Goal: Task Accomplishment & Management: Use online tool/utility

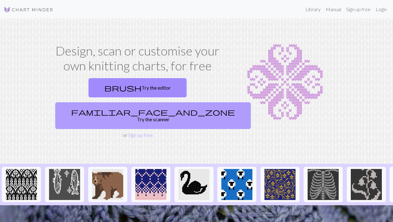
click at [181, 103] on link "familiar_face_and_zone Try the scanner" at bounding box center [153, 116] width 196 height 27
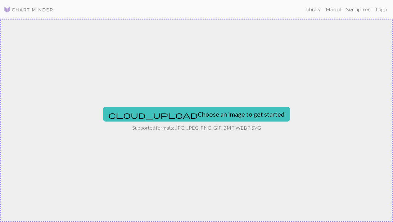
click at [176, 149] on div "cloud_upload Choose an image to get started Supported formats: JPG, JPEG, PNG, …" at bounding box center [196, 121] width 393 height 204
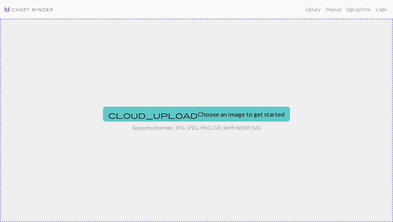
click at [185, 115] on button "cloud_upload Choose an image to get started" at bounding box center [196, 114] width 187 height 15
type input "C:\fakepath\unicorn.jpeg"
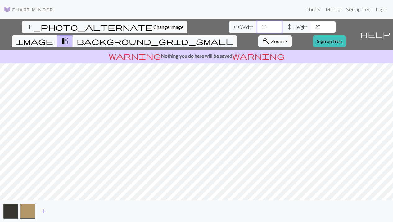
drag, startPoint x: 121, startPoint y: 28, endPoint x: 92, endPoint y: 28, distance: 29.2
click at [229, 28] on div "arrow_range Width 14 height Height 20" at bounding box center [282, 27] width 107 height 12
type input "200"
drag, startPoint x: 174, startPoint y: 27, endPoint x: 156, endPoint y: 27, distance: 18.6
click at [229, 27] on div "arrow_range Width 200 height Height 20" at bounding box center [282, 27] width 107 height 12
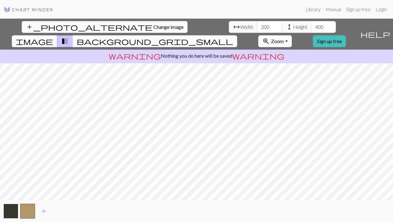
click at [12, 213] on button "button" at bounding box center [10, 211] width 15 height 15
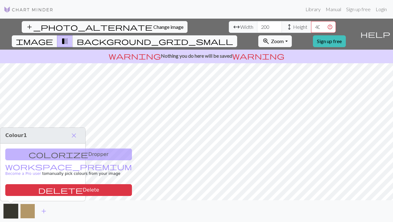
click at [32, 211] on button "button" at bounding box center [27, 211] width 15 height 15
click at [48, 212] on button "add" at bounding box center [44, 212] width 16 height 12
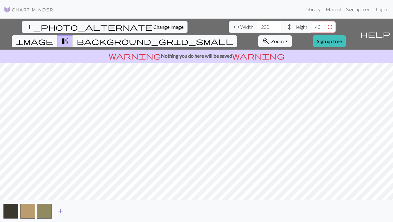
click at [61, 212] on span "add" at bounding box center [60, 211] width 7 height 9
click at [76, 213] on span "add" at bounding box center [77, 211] width 7 height 9
click at [94, 211] on span "add" at bounding box center [93, 211] width 7 height 9
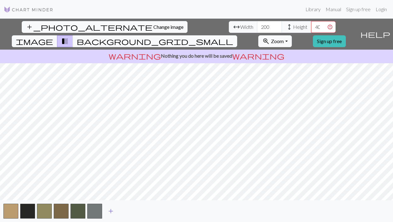
click at [109, 210] on span "add" at bounding box center [110, 211] width 7 height 9
click at [127, 212] on span "add" at bounding box center [127, 211] width 7 height 9
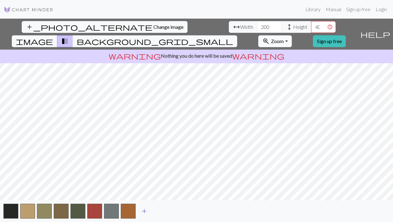
click at [145, 211] on span "add" at bounding box center [144, 211] width 7 height 9
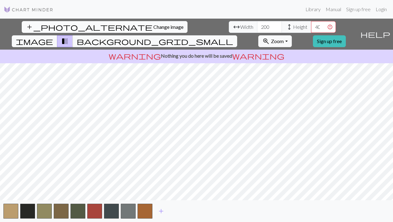
click at [153, 25] on span "Change image" at bounding box center [168, 27] width 30 height 6
click at [311, 28] on input "400" at bounding box center [323, 27] width 25 height 12
type input "600"
click at [346, 35] on link "Sign up free" at bounding box center [329, 41] width 33 height 12
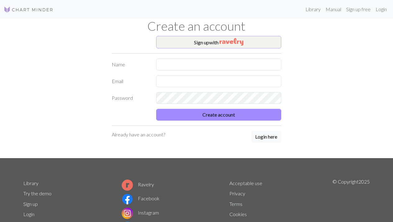
click at [240, 38] on img "button" at bounding box center [232, 41] width 24 height 7
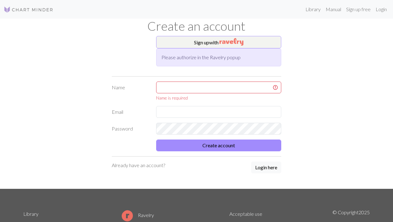
click at [271, 158] on div "Sign up with Please authorize in the Ravelry popup Name Name is required Email …" at bounding box center [196, 112] width 177 height 153
click at [273, 167] on button "Login here" at bounding box center [266, 168] width 30 height 12
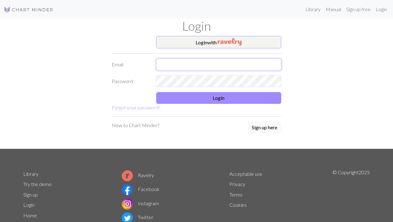
click at [171, 64] on input "text" at bounding box center [219, 65] width 126 height 12
click at [217, 44] on button "Login with" at bounding box center [219, 42] width 126 height 12
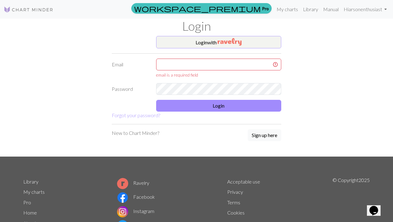
click at [216, 42] on button "Login with" at bounding box center [219, 42] width 126 height 12
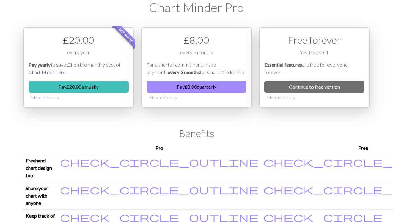
scroll to position [19, 0]
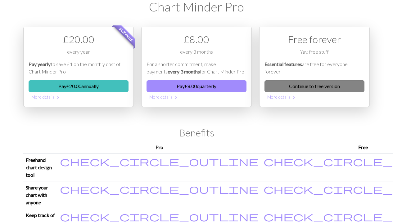
click at [304, 88] on link "Continue to free version" at bounding box center [315, 86] width 100 height 12
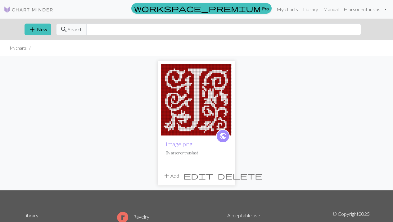
click at [99, 145] on div "public image.png By arsonenthusiast add Add edit delete" at bounding box center [197, 123] width 354 height 135
click at [121, 100] on div "public image.png By arsonenthusiast add Add edit delete" at bounding box center [197, 123] width 354 height 135
click at [276, 7] on link "My charts" at bounding box center [287, 9] width 26 height 12
click at [42, 28] on button "add New" at bounding box center [38, 30] width 27 height 12
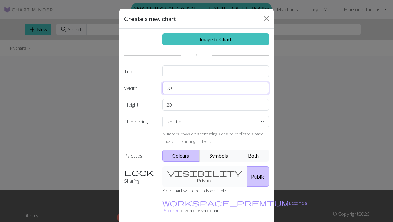
drag, startPoint x: 185, startPoint y: 89, endPoint x: 126, endPoint y: 89, distance: 59.7
click at [126, 89] on div "Width 20" at bounding box center [197, 88] width 152 height 12
type input "250"
click at [172, 111] on div "Image to Chart Title Width 250 Height 20 Numbering Knit flat Knit in the round …" at bounding box center [196, 129] width 155 height 201
drag, startPoint x: 184, startPoint y: 105, endPoint x: 124, endPoint y: 105, distance: 60.3
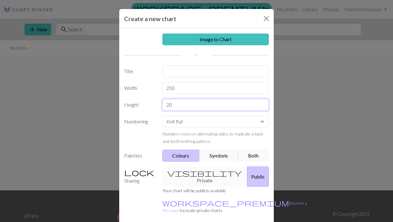
click at [126, 105] on div "Height 20" at bounding box center [197, 105] width 152 height 12
type input "4"
type input "600"
click at [144, 216] on form "Create a new chart Image to Chart Title Width 250 Height 600 Numbering Knit fla…" at bounding box center [196, 130] width 155 height 242
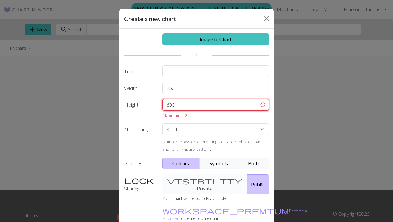
drag, startPoint x: 185, startPoint y: 104, endPoint x: 152, endPoint y: 103, distance: 33.9
click at [152, 103] on div "Height 600 Maximum 300" at bounding box center [197, 109] width 152 height 20
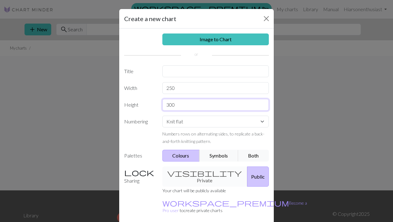
type input "300"
click at [188, 85] on input "250" at bounding box center [215, 88] width 107 height 12
drag, startPoint x: 181, startPoint y: 89, endPoint x: 165, endPoint y: 87, distance: 16.0
click at [165, 89] on input "250" at bounding box center [215, 88] width 107 height 12
type input "150"
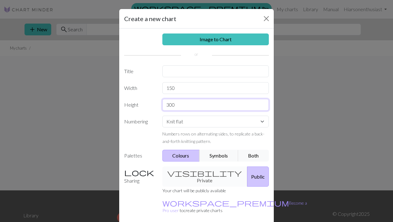
click at [185, 107] on input "300" at bounding box center [215, 105] width 107 height 12
type input "3"
type input "250"
click at [122, 195] on div "Sharing visibility Private Public Your chart will be publicly available workspa…" at bounding box center [197, 193] width 152 height 53
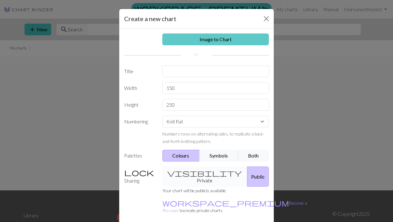
click at [208, 42] on link "Image to Chart" at bounding box center [215, 40] width 107 height 12
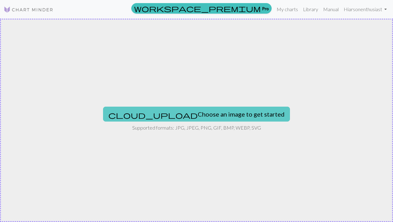
click at [188, 114] on button "cloud_upload Choose an image to get started" at bounding box center [196, 114] width 187 height 15
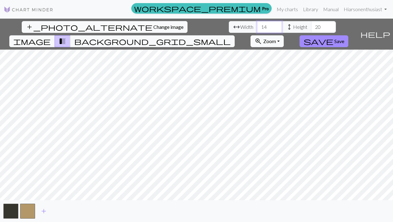
drag, startPoint x: 121, startPoint y: 27, endPoint x: 101, endPoint y: 25, distance: 20.3
click at [229, 23] on div "arrow_range Width 14 height Height 20" at bounding box center [282, 27] width 107 height 12
type input "200"
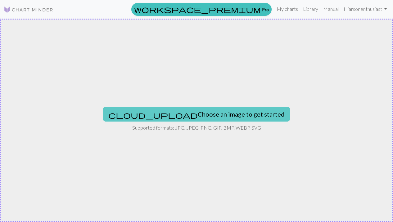
click at [177, 117] on button "cloud_upload Choose an image to get started" at bounding box center [196, 114] width 187 height 15
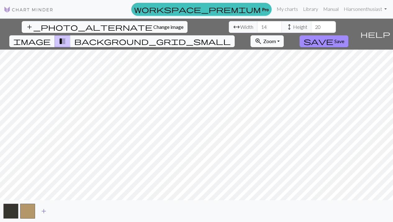
click at [42, 212] on span "add" at bounding box center [43, 211] width 7 height 9
click at [60, 210] on span "add" at bounding box center [60, 211] width 7 height 9
click at [80, 210] on span "add" at bounding box center [77, 211] width 7 height 9
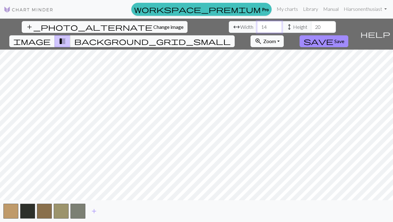
drag, startPoint x: 123, startPoint y: 28, endPoint x: 110, endPoint y: 26, distance: 13.8
click at [229, 26] on div "arrow_range Width 14 height Height 20" at bounding box center [282, 27] width 107 height 12
type input "150"
drag, startPoint x: 177, startPoint y: 29, endPoint x: 164, endPoint y: 29, distance: 13.7
click at [229, 29] on div "arrow_range Width 150 height Height 20" at bounding box center [282, 27] width 107 height 12
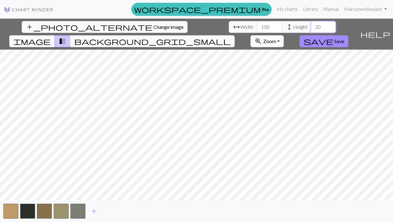
type input "2"
type input "300"
click at [231, 37] on span "background_grid_small" at bounding box center [152, 41] width 157 height 9
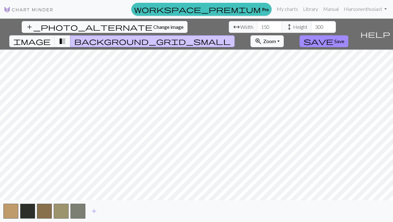
click at [231, 37] on span "background_grid_small" at bounding box center [152, 41] width 157 height 9
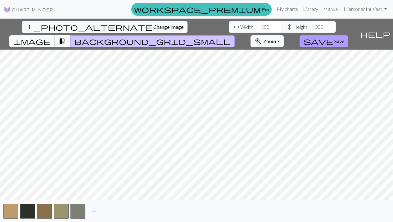
click at [345, 38] on span "Save" at bounding box center [340, 41] width 10 height 6
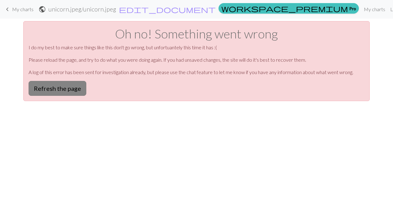
click at [70, 89] on button "Refresh the page" at bounding box center [58, 88] width 58 height 15
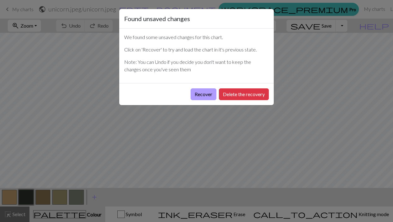
click at [205, 94] on button "Recover" at bounding box center [204, 95] width 26 height 12
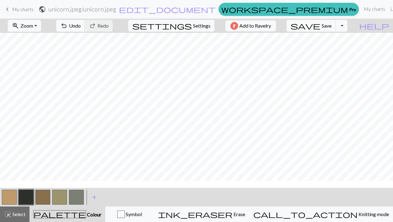
scroll to position [643, 492]
click at [13, 199] on button "button" at bounding box center [9, 197] width 15 height 15
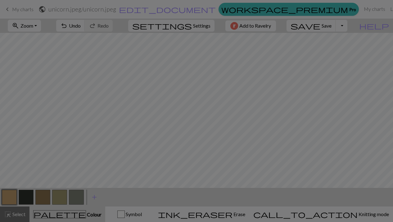
click at [13, 199] on div "Edit colour Name MC Use advanced picker workspace_premium Become a Pro user to …" at bounding box center [196, 111] width 393 height 222
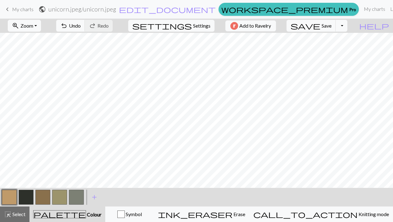
click at [13, 199] on button "button" at bounding box center [9, 197] width 15 height 15
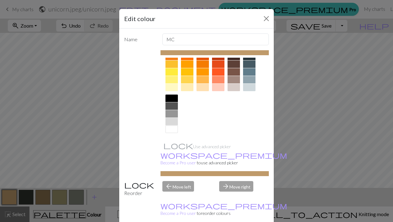
scroll to position [94, 0]
click at [171, 130] on div at bounding box center [172, 129] width 12 height 7
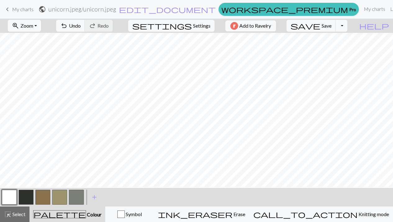
scroll to position [830, 555]
click at [81, 28] on span "Undo" at bounding box center [75, 26] width 12 height 6
click at [98, 28] on div "undo Undo Undo redo Redo Redo" at bounding box center [85, 26] width 66 height 14
click at [36, 22] on button "zoom_in Zoom Zoom" at bounding box center [24, 26] width 33 height 12
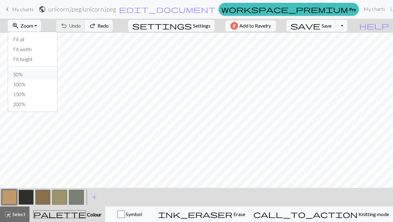
click at [39, 72] on button "50%" at bounding box center [32, 75] width 49 height 10
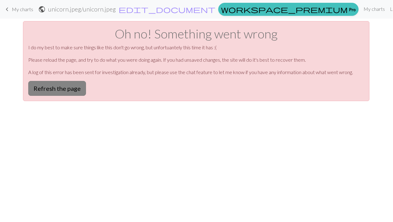
scroll to position [0, 0]
click at [46, 85] on button "Refresh the page" at bounding box center [58, 88] width 58 height 15
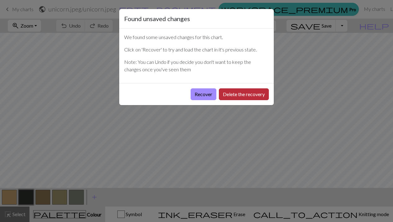
click at [240, 98] on button "Delete the recovery" at bounding box center [244, 95] width 50 height 12
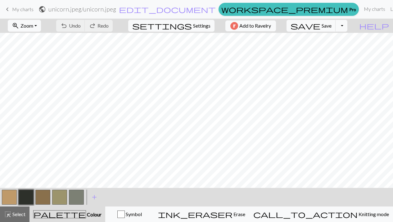
scroll to position [361, 128]
click at [22, 215] on span "Select" at bounding box center [18, 215] width 14 height 6
click at [66, 215] on span "palette" at bounding box center [60, 214] width 52 height 9
click at [144, 13] on form "public unicorn.jpeg / unicorn.jpeg edit_document Edit settings" at bounding box center [128, 9] width 178 height 12
click at [116, 11] on h2 "unicorn.jpeg / unicorn.jpeg" at bounding box center [82, 9] width 68 height 7
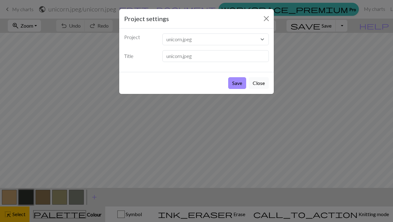
click at [257, 85] on button "Close" at bounding box center [259, 83] width 20 height 12
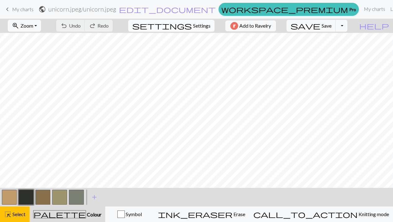
click at [197, 31] on button "settings Settings" at bounding box center [171, 26] width 86 height 12
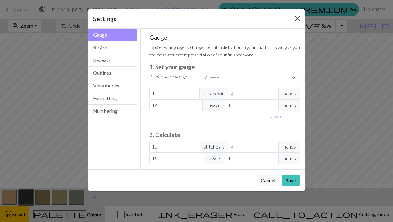
click at [297, 20] on button "Close" at bounding box center [298, 19] width 10 height 10
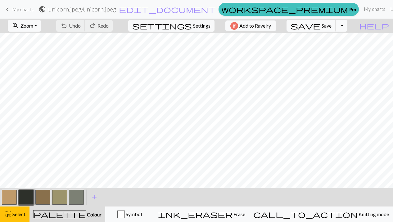
click at [21, 9] on span "My charts" at bounding box center [22, 9] width 21 height 6
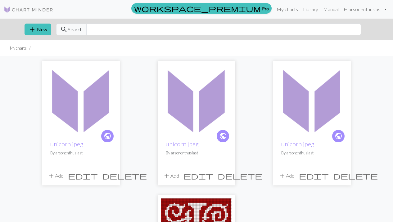
click at [226, 174] on span "delete" at bounding box center [240, 176] width 45 height 9
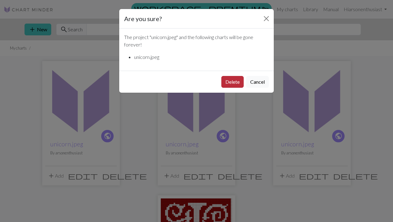
click at [233, 81] on button "Delete" at bounding box center [233, 82] width 22 height 12
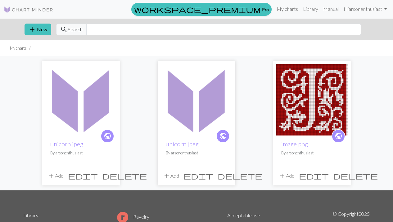
click at [224, 175] on span "delete" at bounding box center [240, 176] width 45 height 9
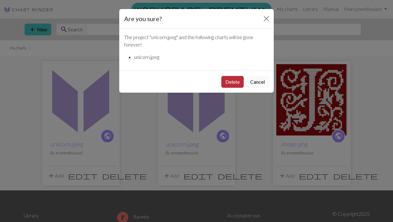
click at [238, 83] on button "Delete" at bounding box center [233, 82] width 22 height 12
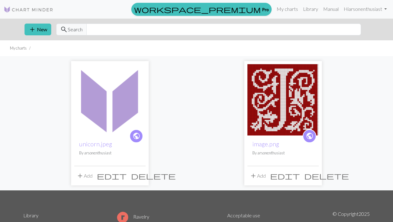
click at [139, 175] on span "delete" at bounding box center [153, 176] width 45 height 9
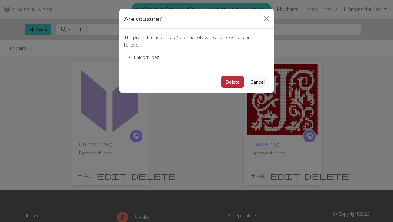
click at [236, 79] on button "Delete" at bounding box center [233, 82] width 22 height 12
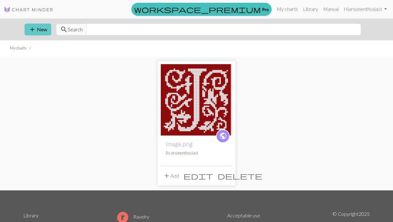
click at [44, 32] on button "add New" at bounding box center [38, 30] width 27 height 12
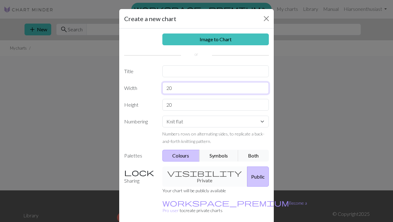
drag, startPoint x: 188, startPoint y: 90, endPoint x: 150, endPoint y: 83, distance: 38.4
click at [148, 85] on div "Width 20" at bounding box center [197, 88] width 152 height 12
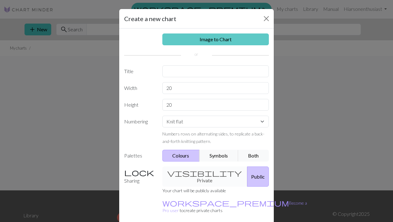
click at [199, 38] on link "Image to Chart" at bounding box center [215, 40] width 107 height 12
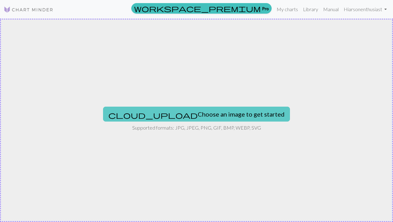
click at [178, 117] on button "cloud_upload Choose an image to get started" at bounding box center [196, 114] width 187 height 15
type input "C:\fakepath\unicorn.jpeg"
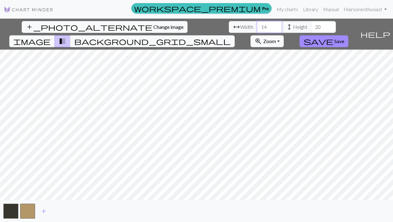
click at [257, 28] on input "14" at bounding box center [269, 27] width 25 height 12
type input "150"
click at [311, 27] on input "20" at bounding box center [323, 27] width 25 height 12
type input "2"
type input "300"
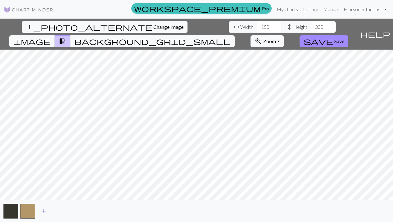
click at [46, 212] on span "add" at bounding box center [43, 211] width 7 height 9
click at [43, 213] on button "button" at bounding box center [44, 211] width 15 height 15
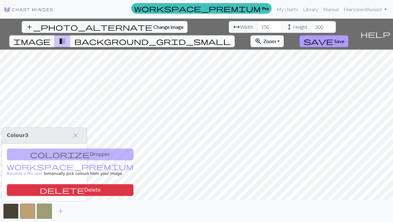
click at [348, 35] on button "save Save" at bounding box center [324, 41] width 49 height 12
click at [75, 135] on span "close" at bounding box center [75, 135] width 7 height 9
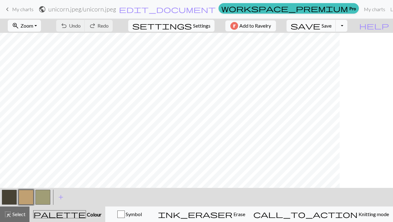
scroll to position [1443, 608]
click at [33, 26] on span "Zoom" at bounding box center [27, 26] width 13 height 6
click at [27, 75] on button "50%" at bounding box center [32, 75] width 49 height 10
click at [33, 26] on span "Zoom" at bounding box center [27, 26] width 13 height 6
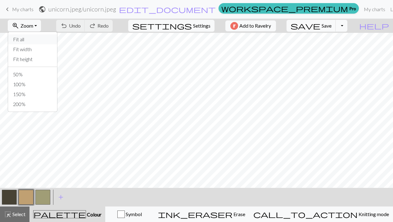
click at [35, 41] on button "Fit all" at bounding box center [32, 39] width 49 height 10
click at [59, 198] on span "add" at bounding box center [60, 197] width 7 height 9
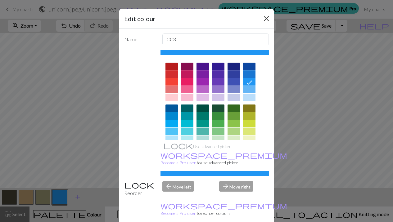
click at [263, 17] on button "Close" at bounding box center [267, 19] width 10 height 10
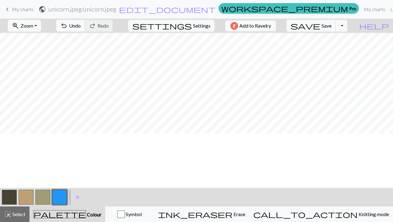
scroll to position [496, 147]
click at [201, 25] on span "Settings" at bounding box center [201, 25] width 17 height 7
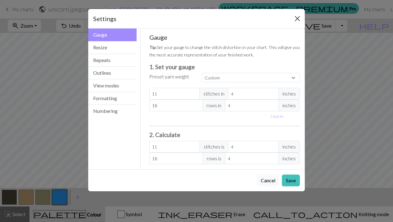
click at [297, 19] on button "Close" at bounding box center [298, 19] width 10 height 10
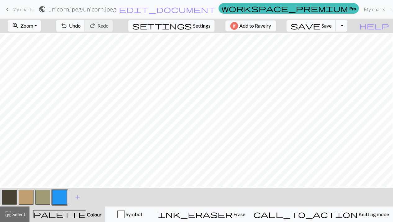
scroll to position [293, 147]
